Goal: Task Accomplishment & Management: Manage account settings

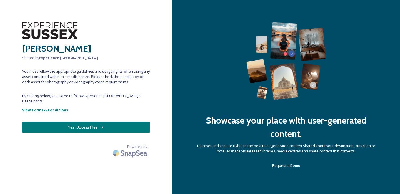
click at [106, 122] on button "Yes - Access Files" at bounding box center [86, 127] width 128 height 11
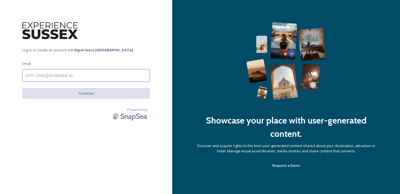
click at [99, 76] on input at bounding box center [86, 75] width 128 height 13
type input "[PERSON_NAME][EMAIL_ADDRESS][PERSON_NAME][DOMAIN_NAME]"
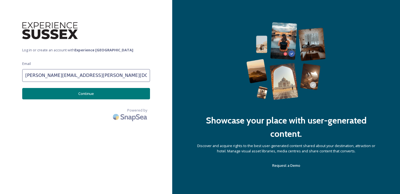
click at [94, 94] on button "Continue" at bounding box center [86, 93] width 128 height 11
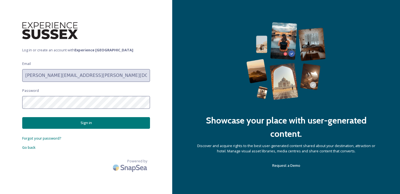
click at [0, 102] on div "Log in or create an account with Experience Sussex Email [PERSON_NAME][EMAIL_AD…" at bounding box center [86, 97] width 172 height 150
click at [4, 104] on div "Log in or create an account with Experience Sussex Email [PERSON_NAME][EMAIL_AD…" at bounding box center [86, 97] width 172 height 150
click at [85, 122] on button "Sign in" at bounding box center [86, 122] width 128 height 11
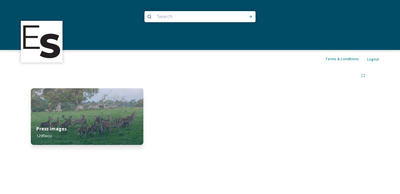
click at [119, 114] on img at bounding box center [87, 116] width 112 height 57
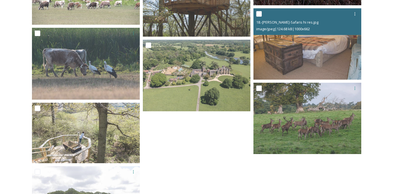
scroll to position [3331, 0]
